Goal: Task Accomplishment & Management: Use online tool/utility

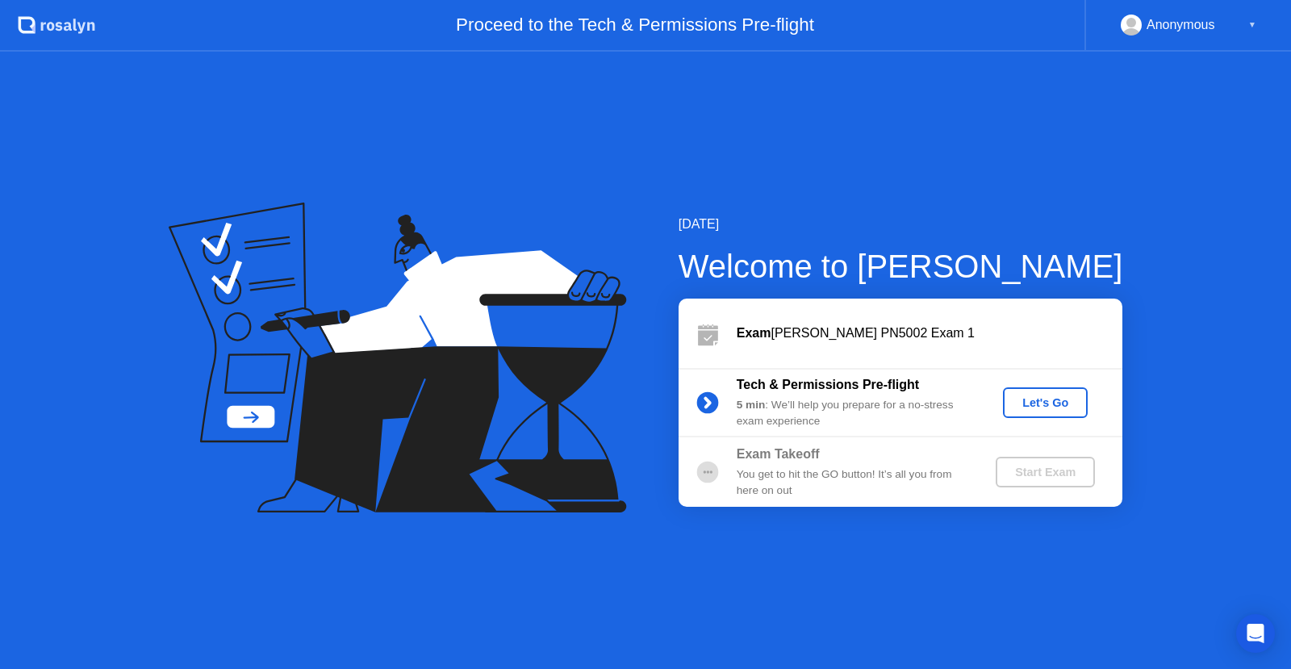
click at [1027, 403] on div "Let's Go" at bounding box center [1046, 402] width 72 height 13
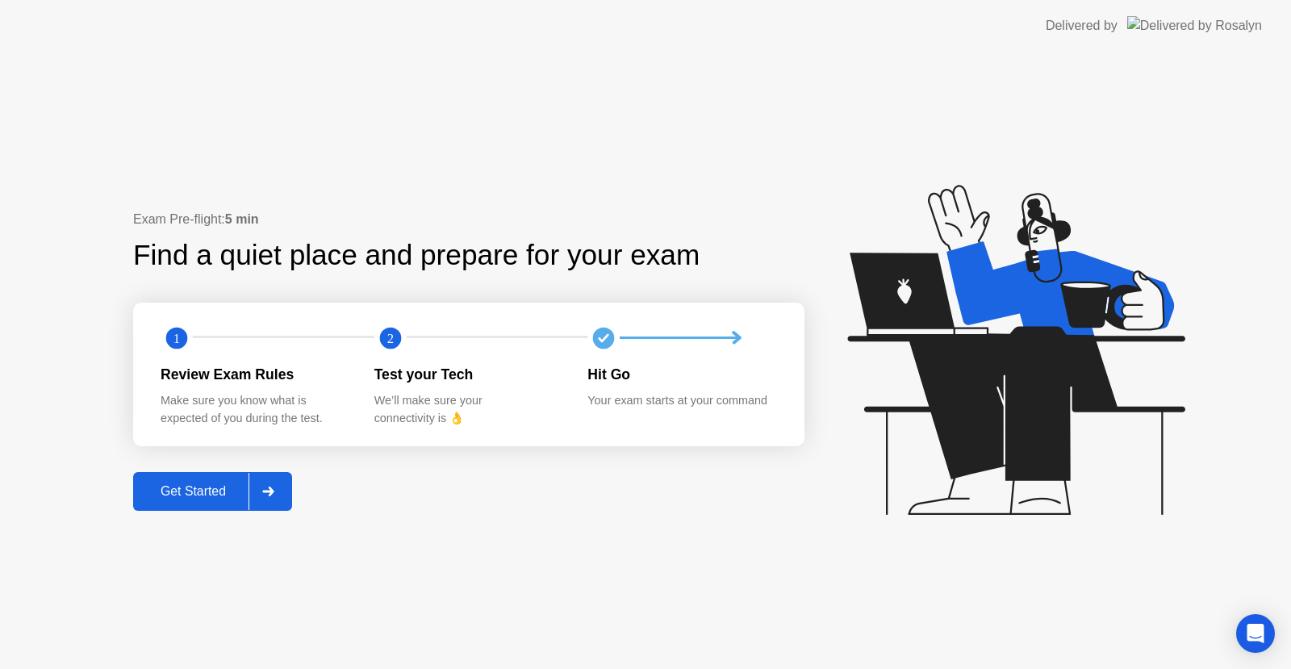
click at [224, 489] on div "Get Started" at bounding box center [193, 491] width 111 height 15
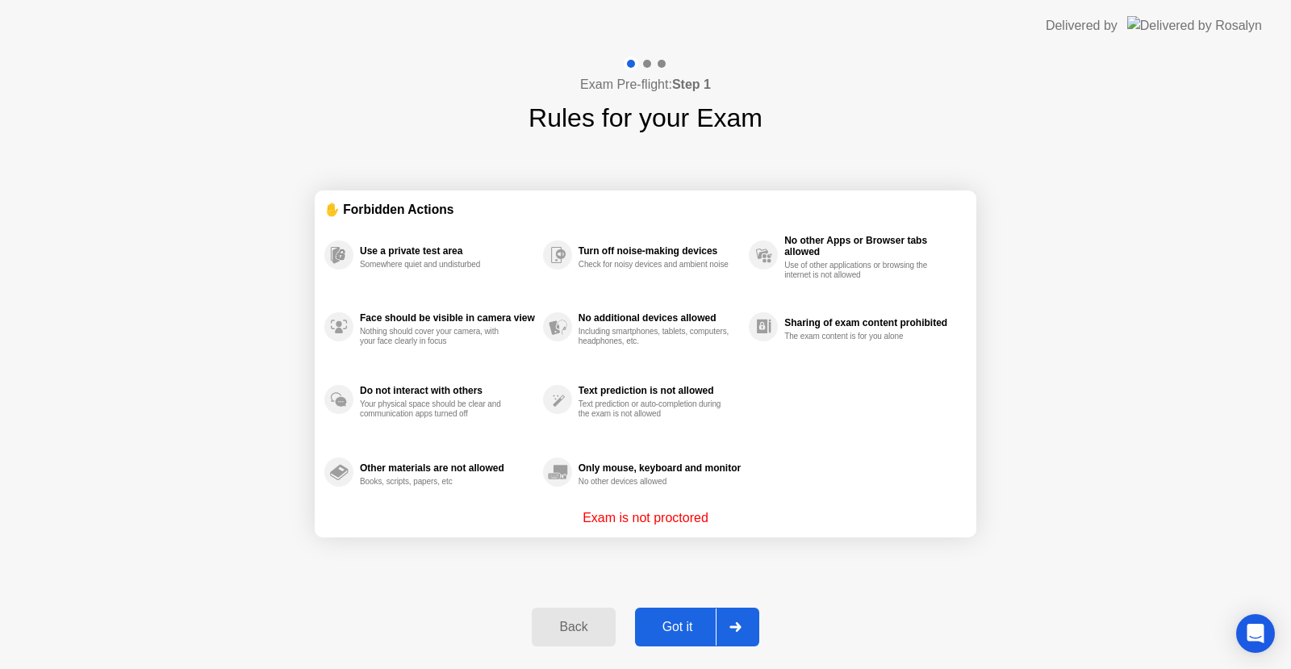
click at [705, 617] on button "Got it" at bounding box center [697, 627] width 124 height 39
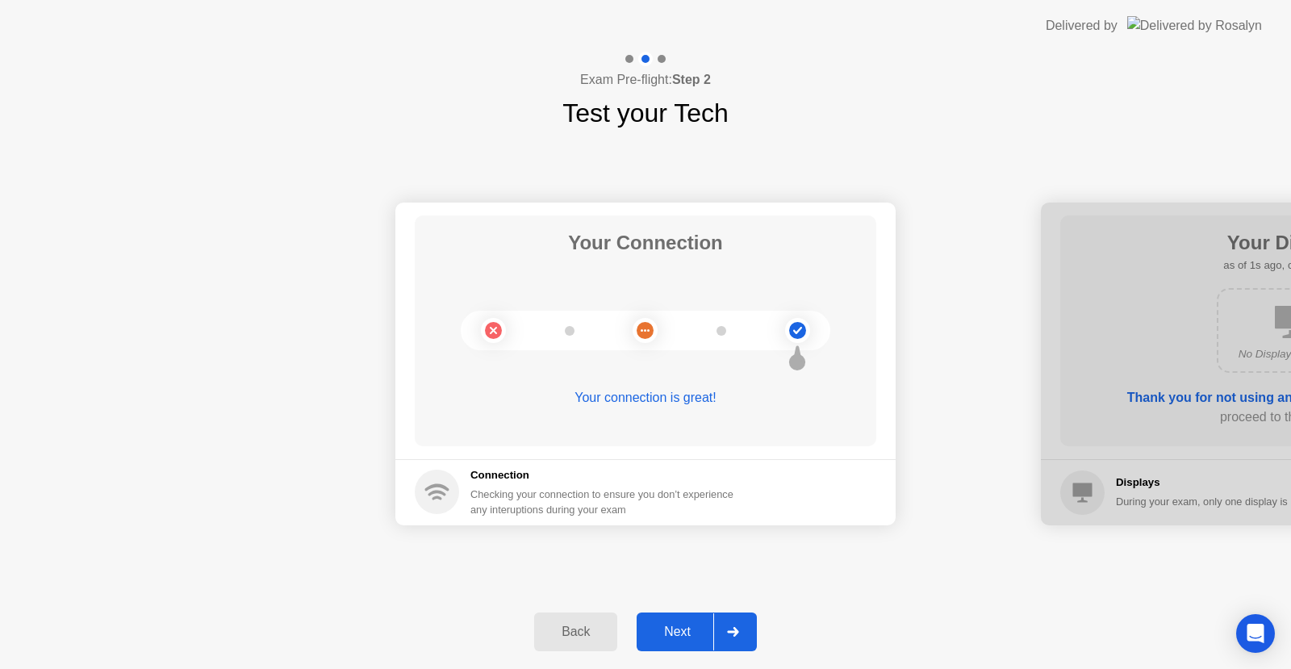
click at [700, 631] on div "Next" at bounding box center [678, 632] width 72 height 15
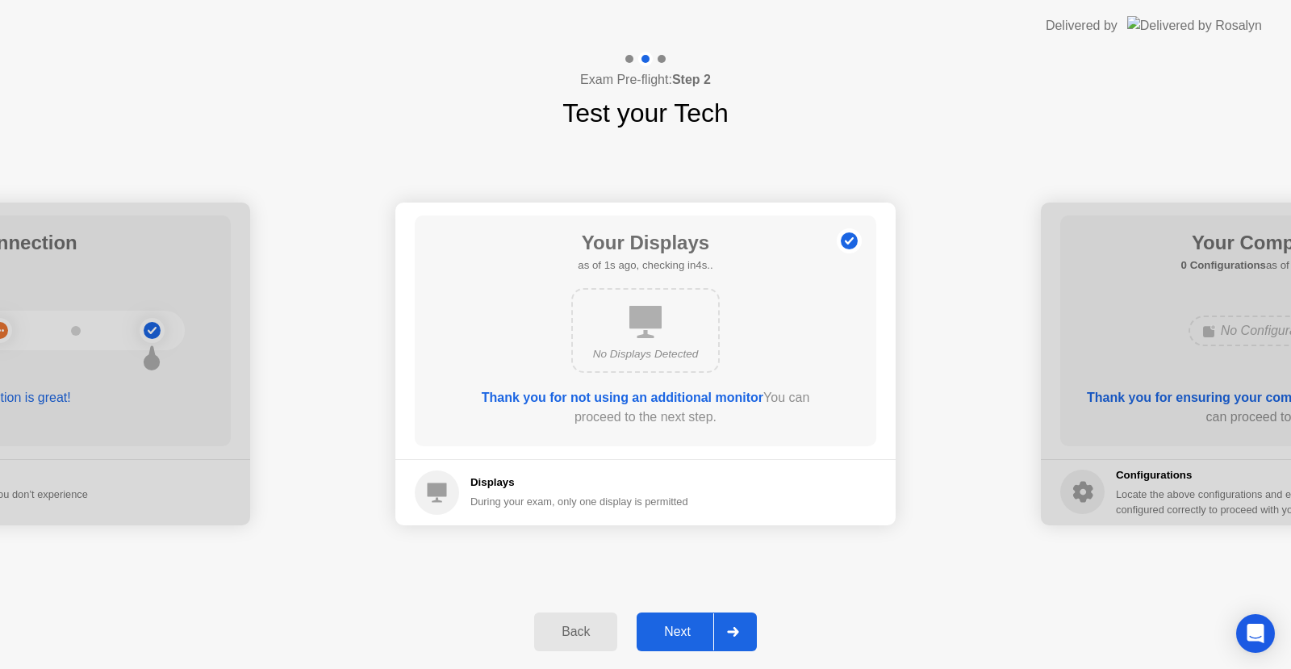
click at [700, 631] on div "Next" at bounding box center [678, 632] width 72 height 15
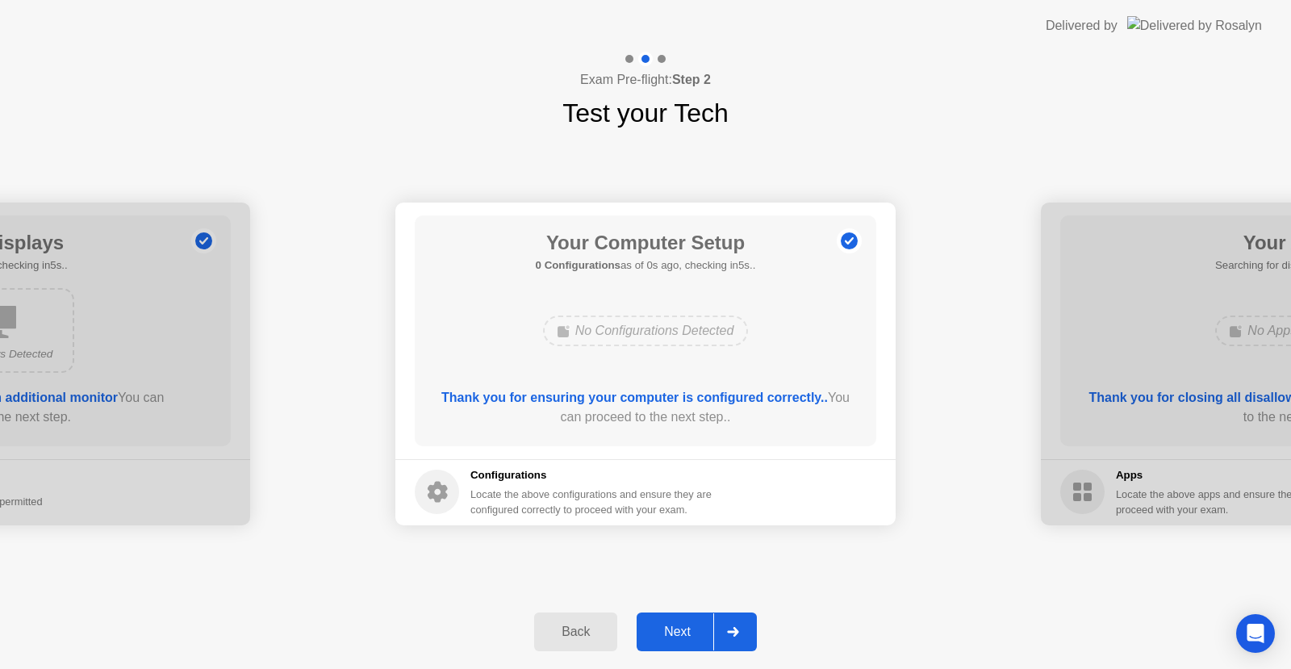
click at [700, 631] on div "Next" at bounding box center [678, 632] width 72 height 15
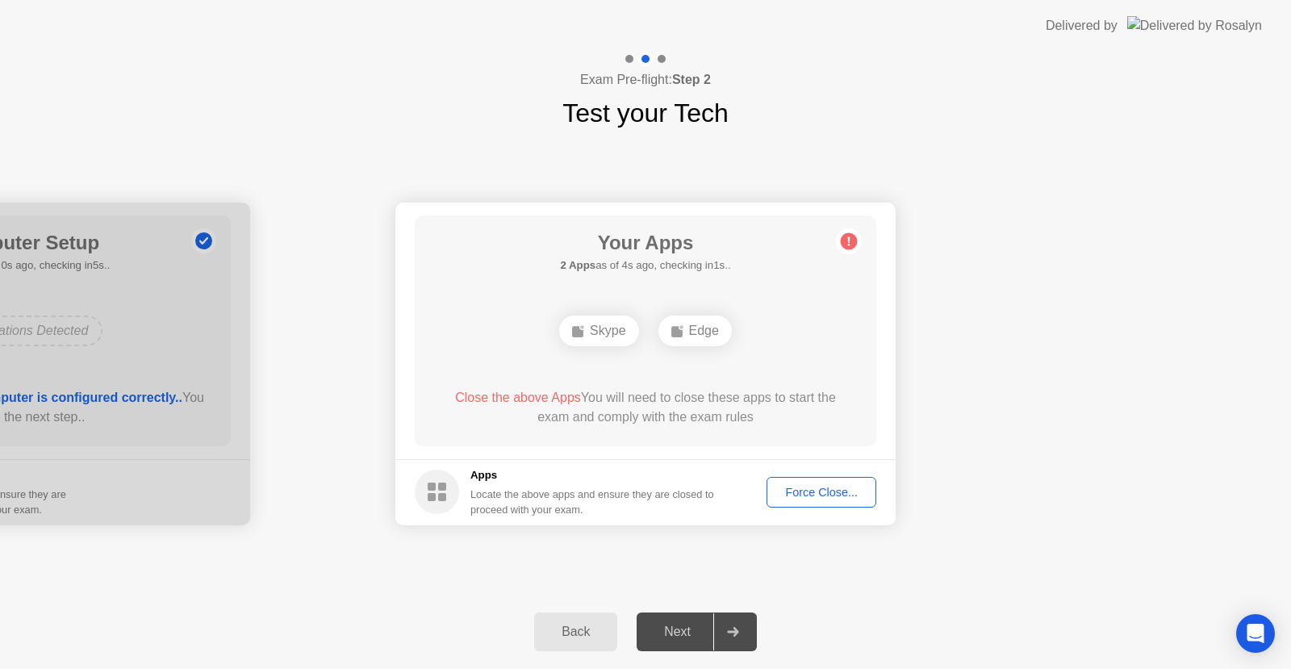
click at [827, 491] on div "Force Close..." at bounding box center [821, 492] width 98 height 13
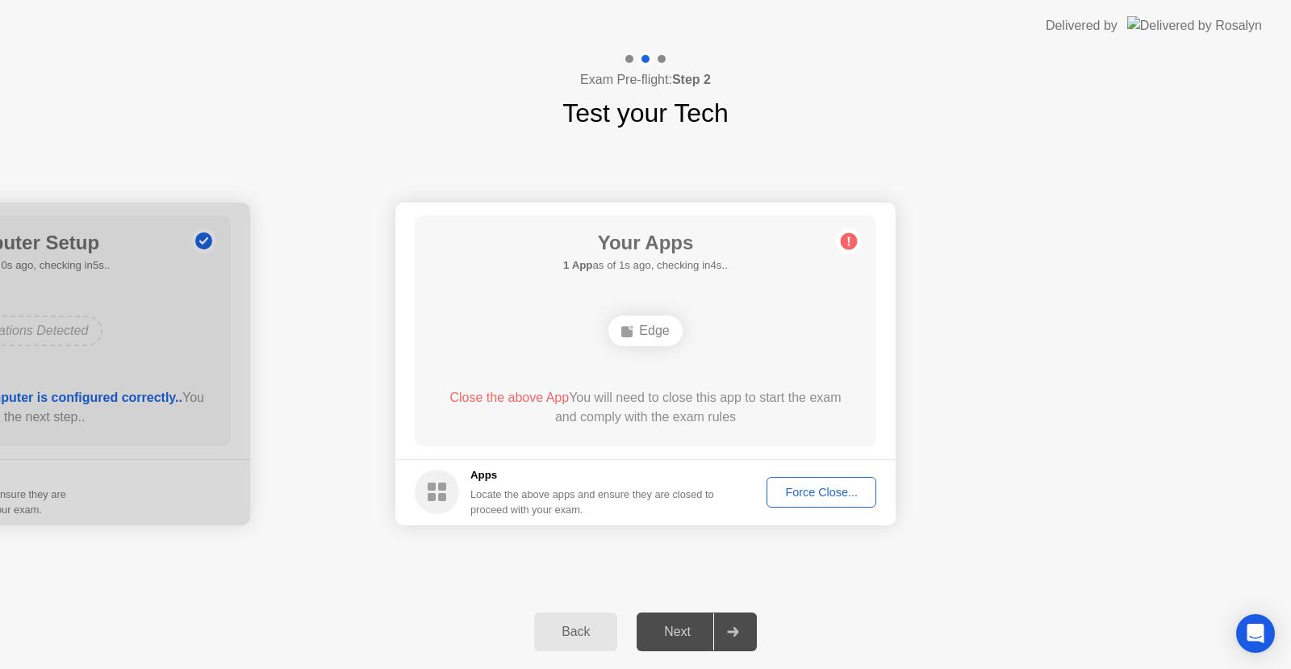
click at [819, 491] on div "Force Close..." at bounding box center [821, 492] width 98 height 13
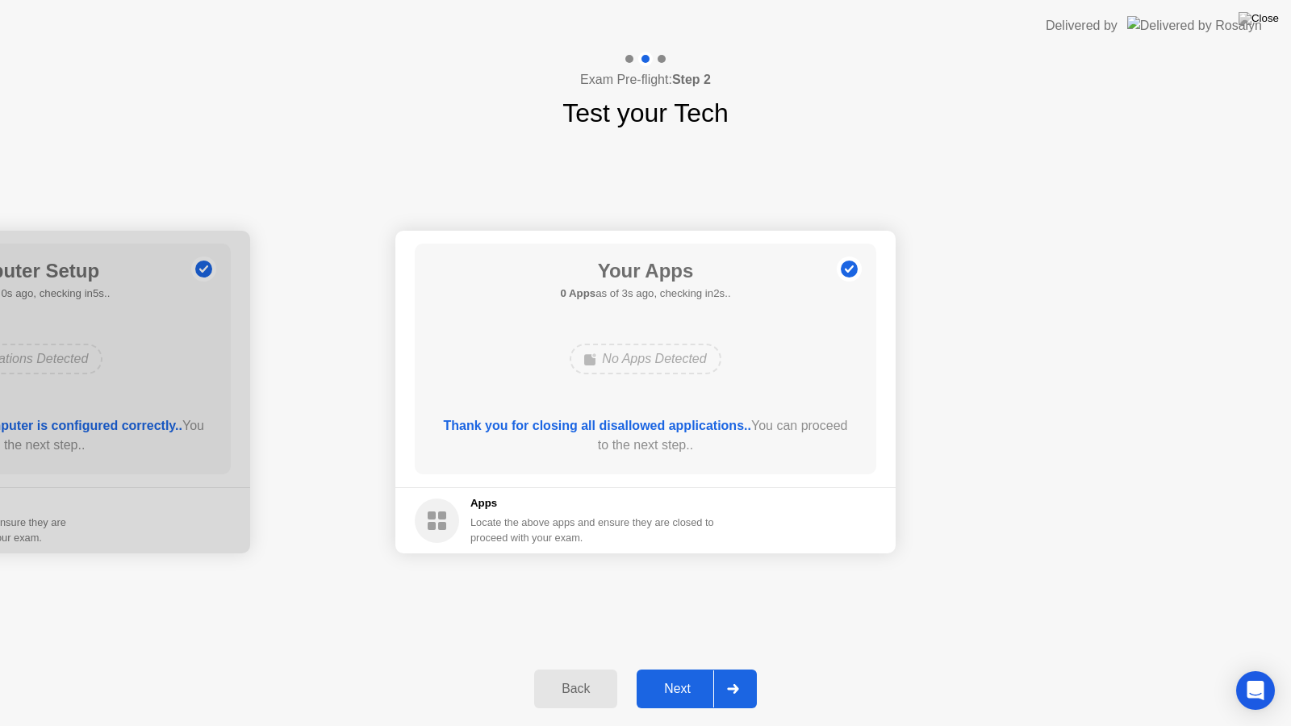
click at [684, 668] on button "Next" at bounding box center [697, 689] width 120 height 39
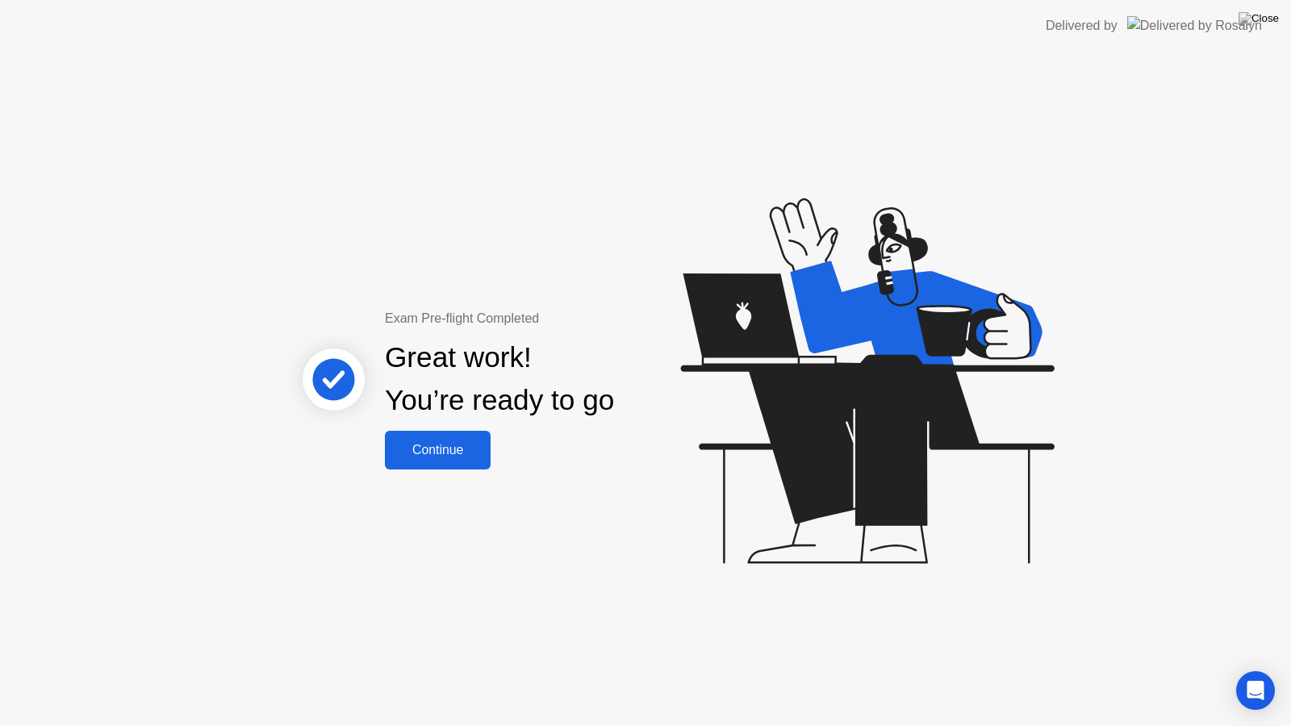
click at [446, 449] on div "Continue" at bounding box center [438, 450] width 96 height 15
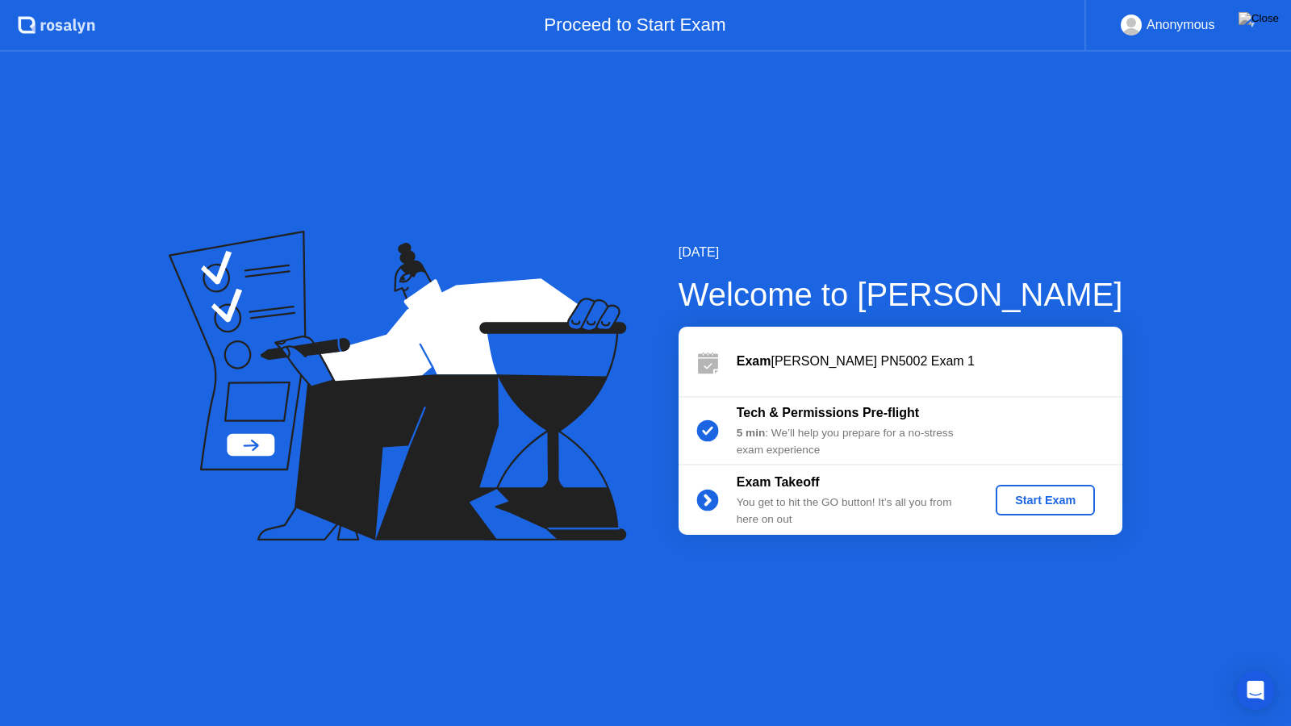
click at [1063, 494] on div "Start Exam" at bounding box center [1045, 500] width 86 height 13
